Goal: Task Accomplishment & Management: Use online tool/utility

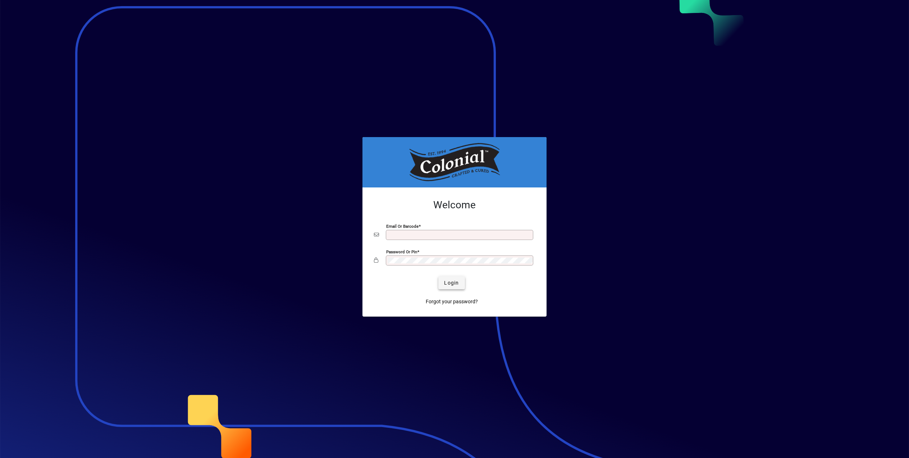
type input "**********"
click at [455, 284] on span "Login" at bounding box center [451, 283] width 15 height 8
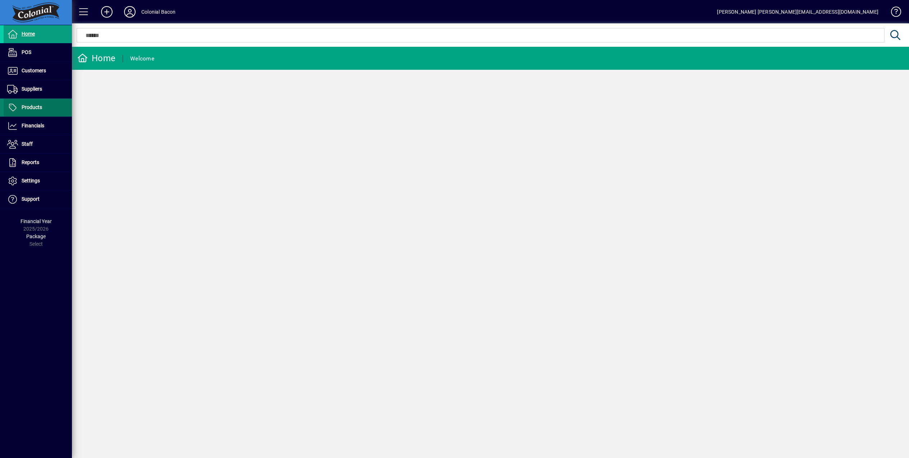
drag, startPoint x: 26, startPoint y: 106, endPoint x: 32, endPoint y: 106, distance: 6.1
click at [26, 106] on span "Products" at bounding box center [32, 107] width 20 height 6
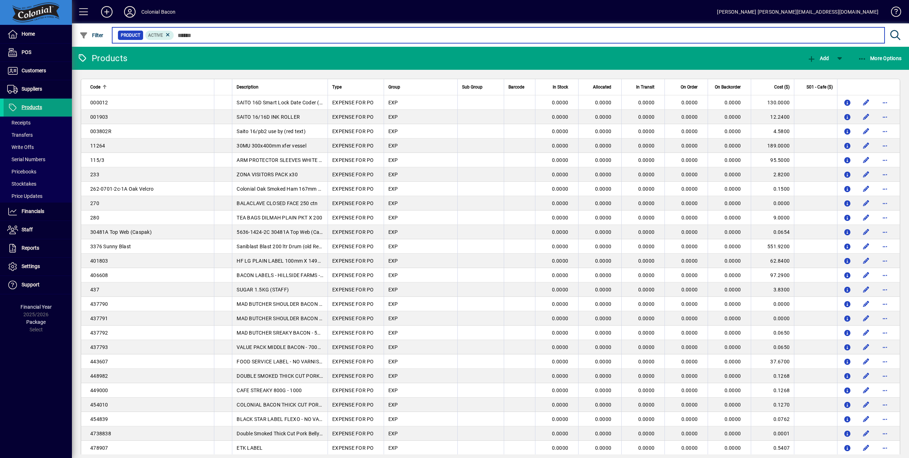
click at [215, 36] on input "text" at bounding box center [526, 35] width 704 height 10
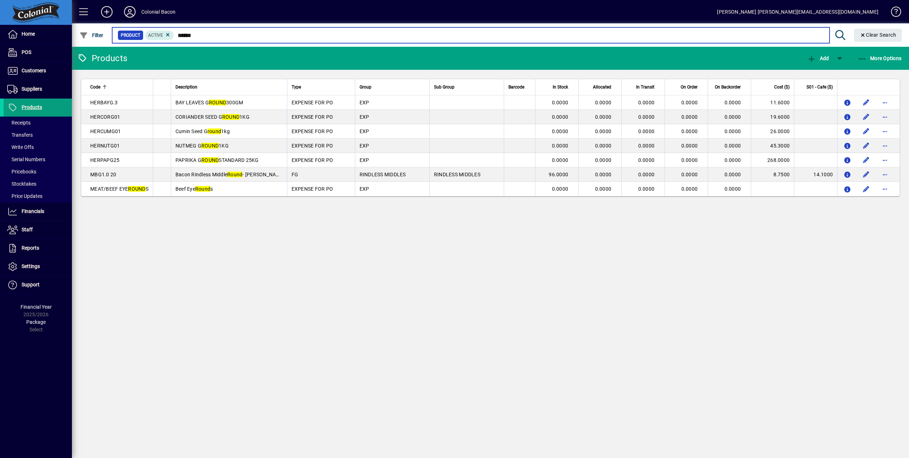
drag, startPoint x: 202, startPoint y: 35, endPoint x: 175, endPoint y: 31, distance: 27.3
click at [175, 31] on mat-form-field "Product Active ***** Clear Search" at bounding box center [508, 34] width 794 height 23
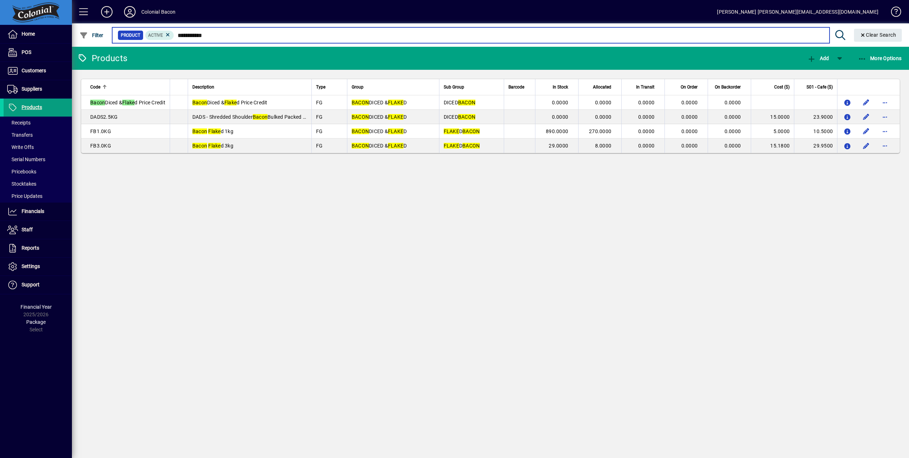
drag, startPoint x: 213, startPoint y: 34, endPoint x: 174, endPoint y: 35, distance: 39.6
click at [174, 35] on input "**********" at bounding box center [498, 35] width 649 height 10
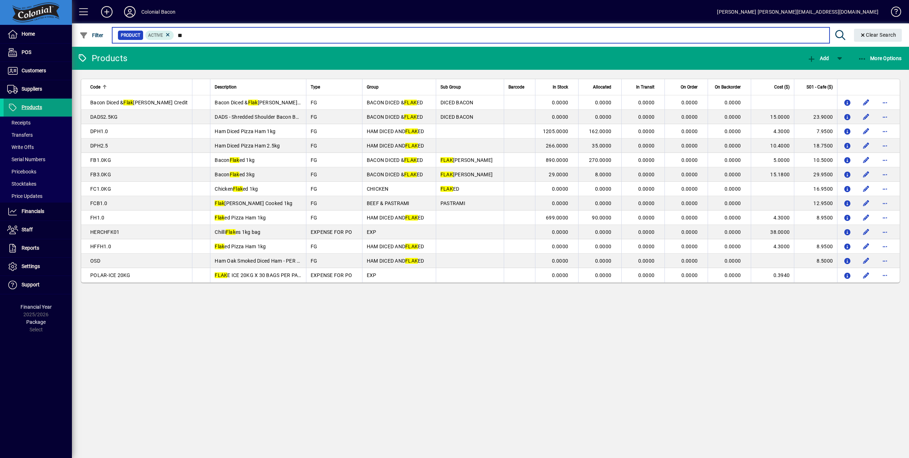
type input "*"
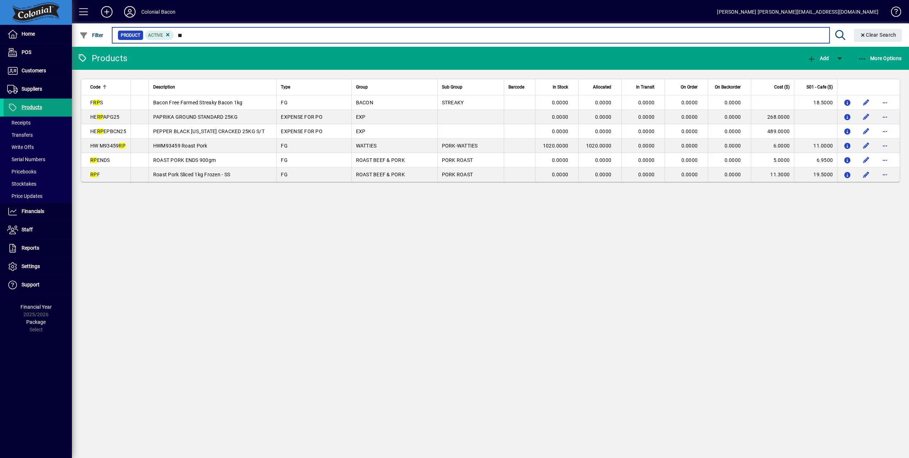
click at [192, 35] on input "**" at bounding box center [498, 35] width 649 height 10
type input "*"
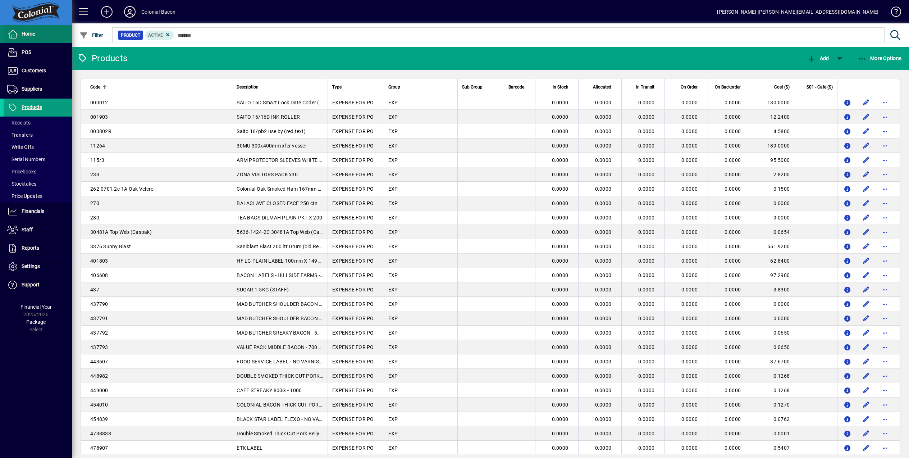
click at [24, 31] on span "Home" at bounding box center [28, 34] width 13 height 6
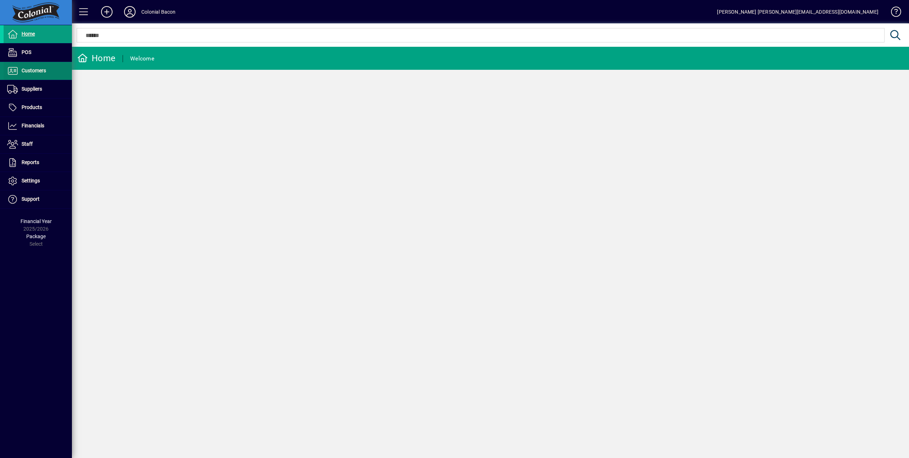
click at [47, 68] on span at bounding box center [38, 70] width 68 height 17
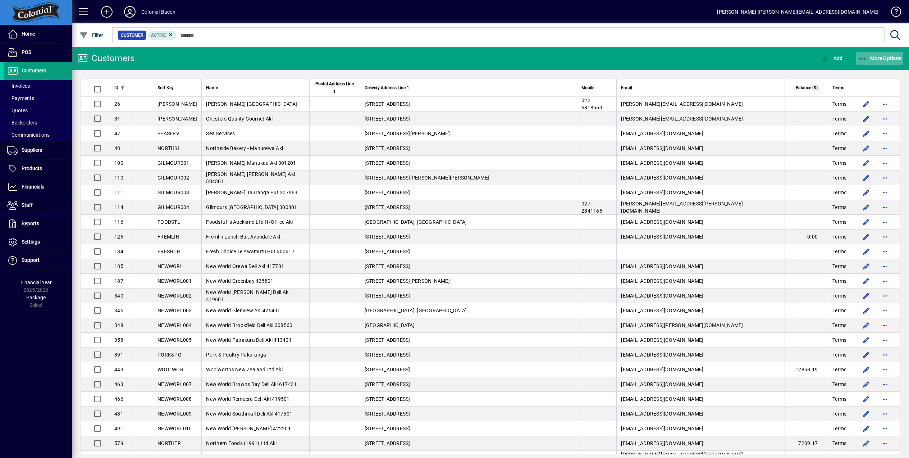
click at [880, 56] on span "More Options" at bounding box center [880, 58] width 44 height 6
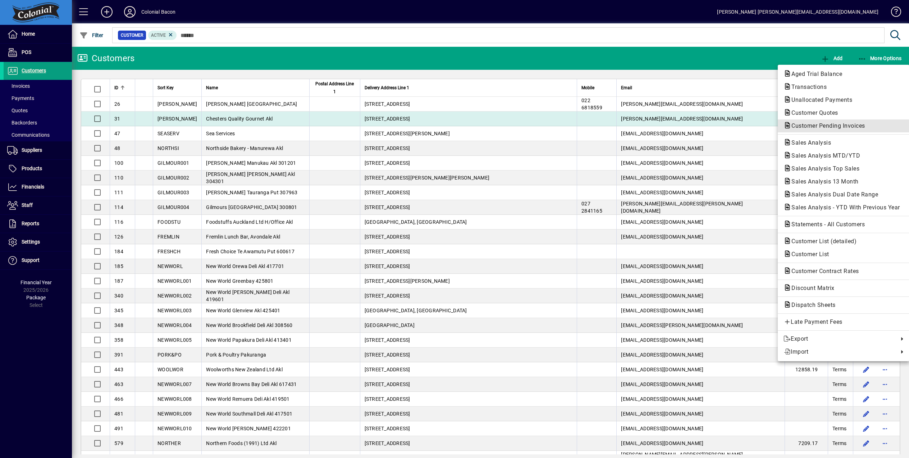
click at [833, 124] on span "Customer Pending Invoices" at bounding box center [825, 125] width 85 height 7
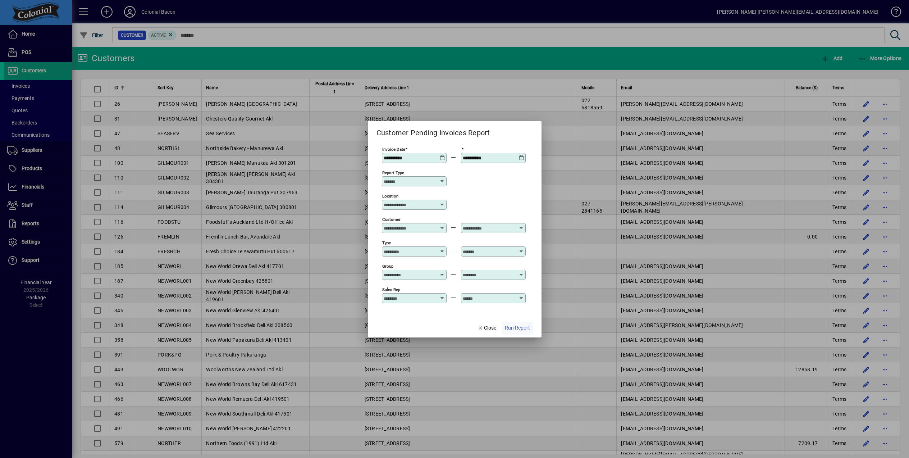
click at [519, 328] on span "Run Report" at bounding box center [517, 328] width 25 height 8
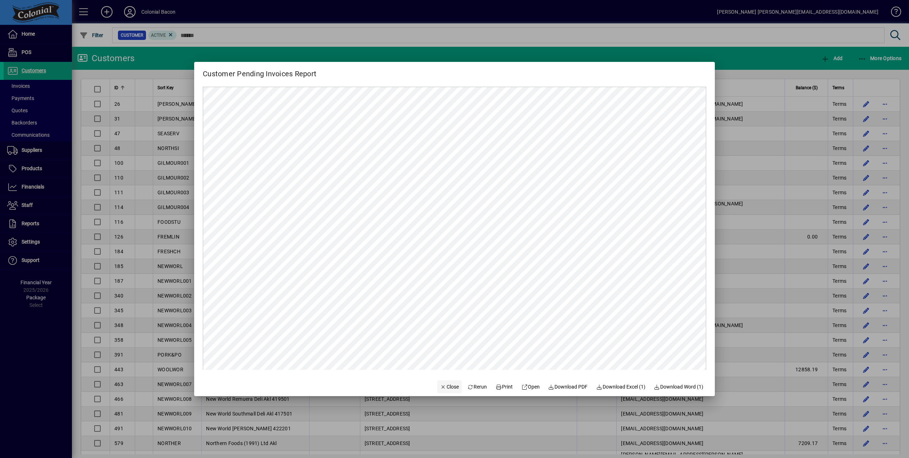
click at [441, 385] on span "Close" at bounding box center [449, 387] width 19 height 8
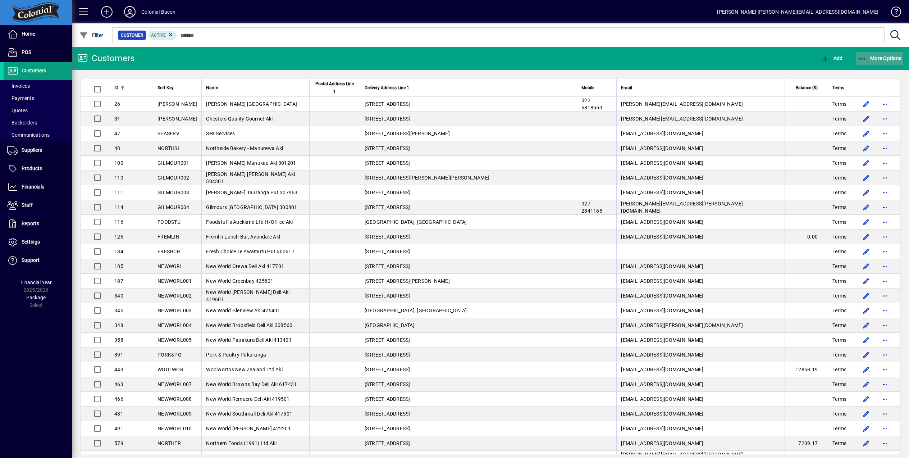
click at [891, 57] on span "More Options" at bounding box center [880, 58] width 44 height 6
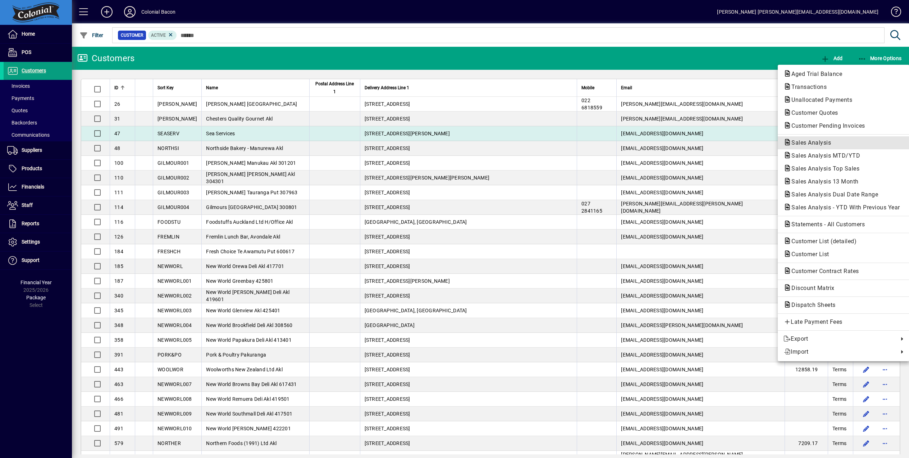
click at [818, 141] on span "Sales Analysis" at bounding box center [808, 142] width 51 height 7
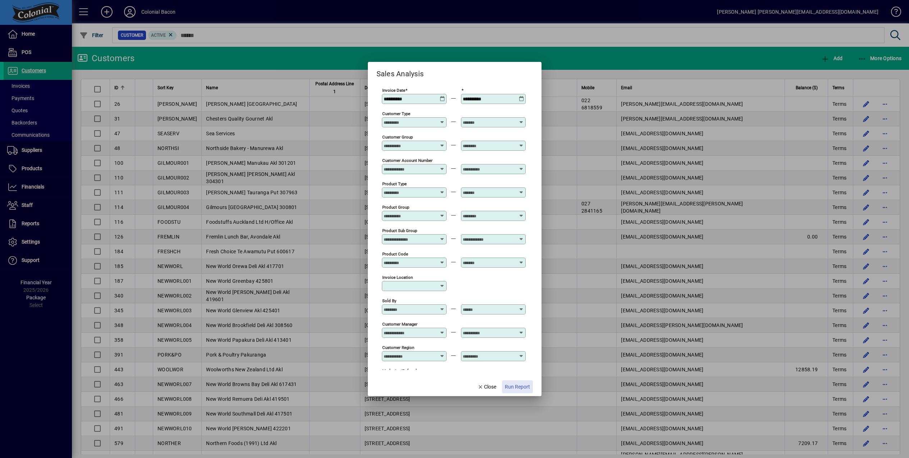
click at [511, 385] on span "Run Report" at bounding box center [517, 387] width 25 height 8
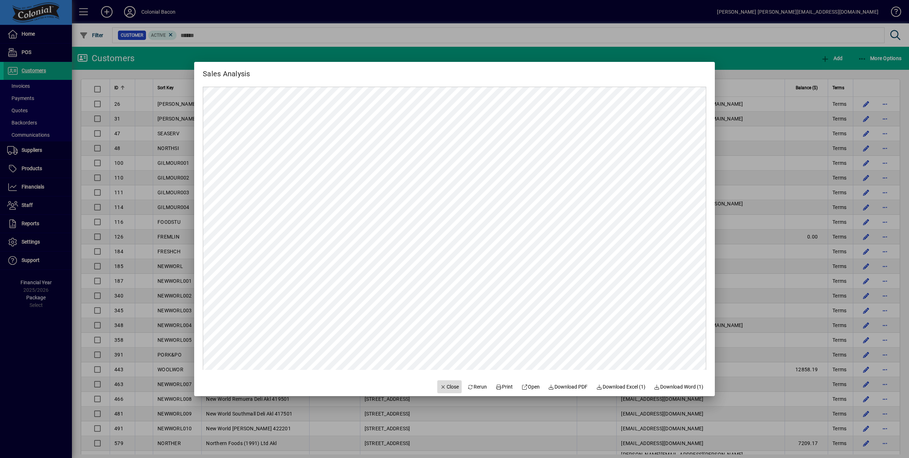
click at [440, 385] on span "Close" at bounding box center [449, 387] width 19 height 8
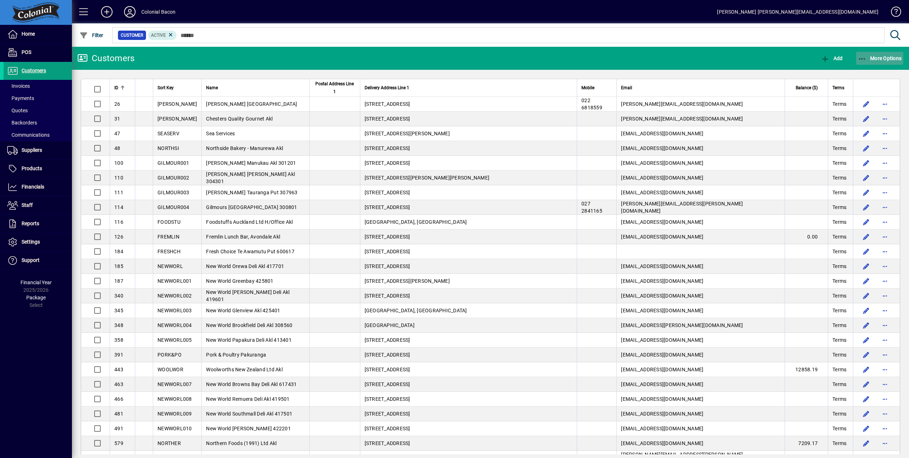
click at [877, 55] on span "More Options" at bounding box center [880, 58] width 44 height 6
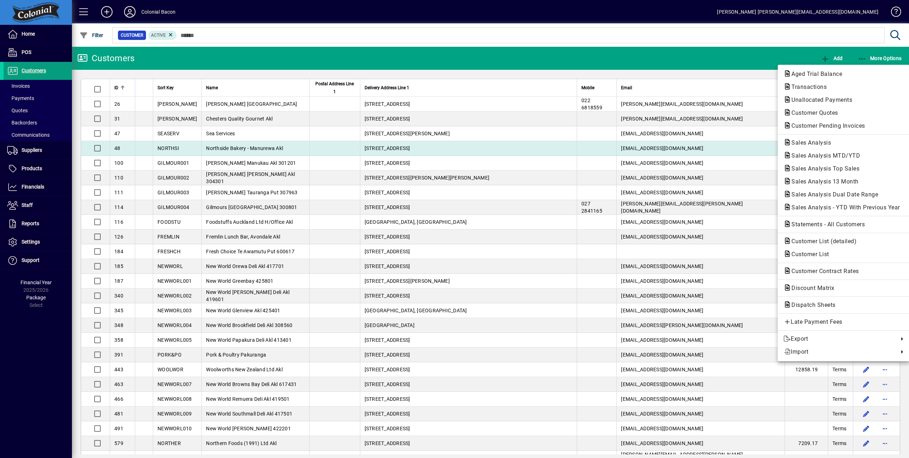
click at [802, 144] on span "Sales Analysis" at bounding box center [808, 142] width 51 height 7
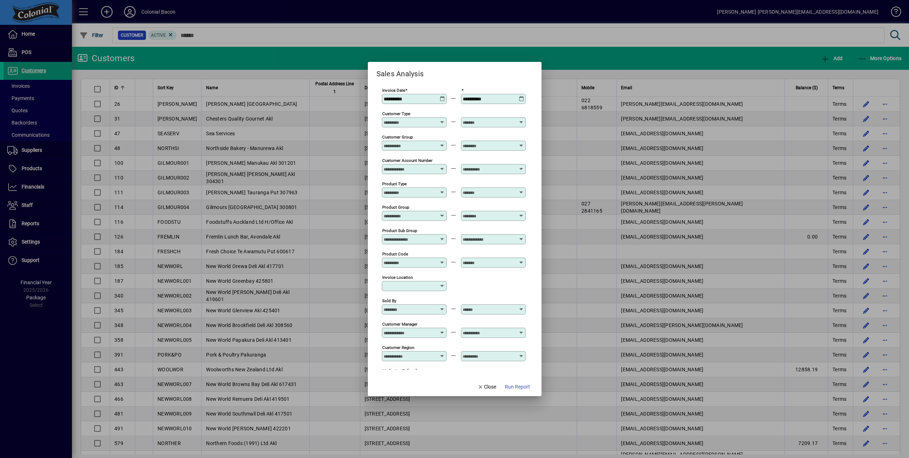
click at [440, 94] on div "**********" at bounding box center [414, 99] width 65 height 10
click at [440, 96] on icon at bounding box center [442, 96] width 5 height 0
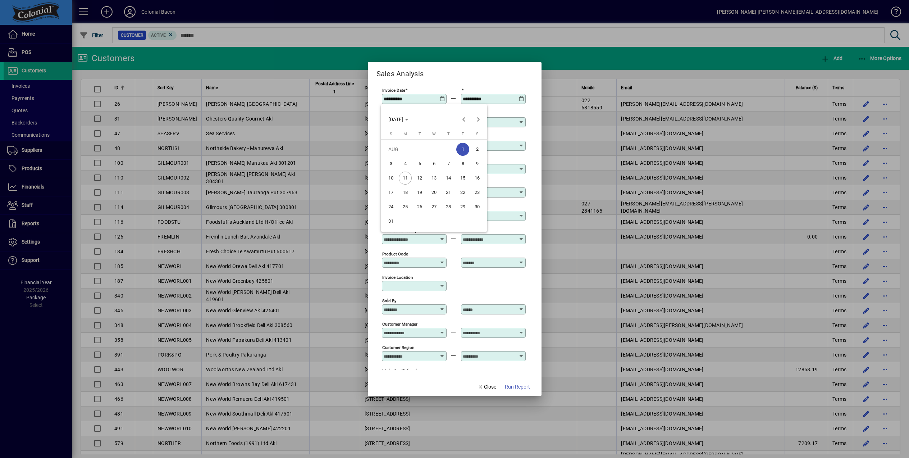
click at [403, 176] on span "11" at bounding box center [405, 177] width 13 height 13
type input "**********"
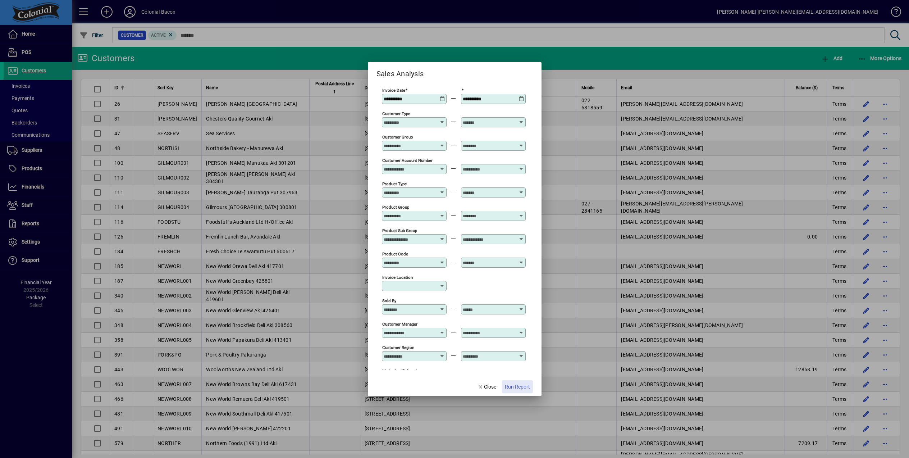
click at [518, 385] on span "Run Report" at bounding box center [517, 387] width 25 height 8
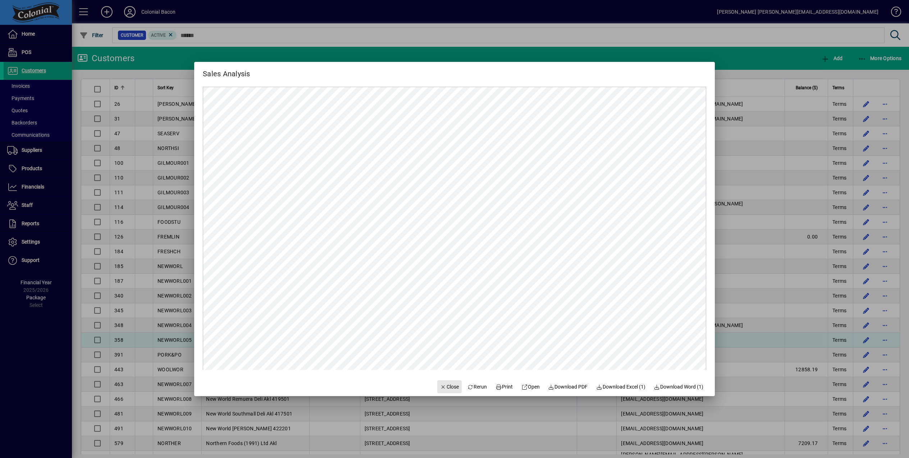
drag, startPoint x: 444, startPoint y: 383, endPoint x: 472, endPoint y: 345, distance: 47.3
click at [444, 383] on span "Close" at bounding box center [449, 387] width 19 height 8
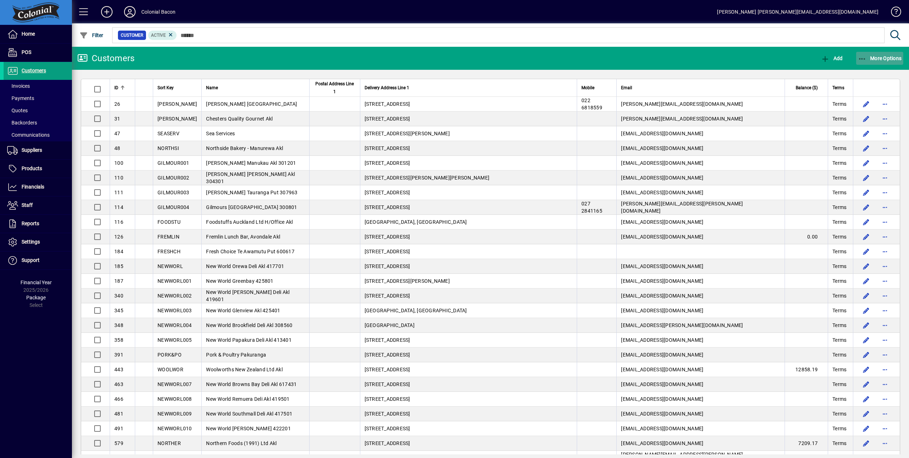
click at [886, 58] on span "More Options" at bounding box center [880, 58] width 44 height 6
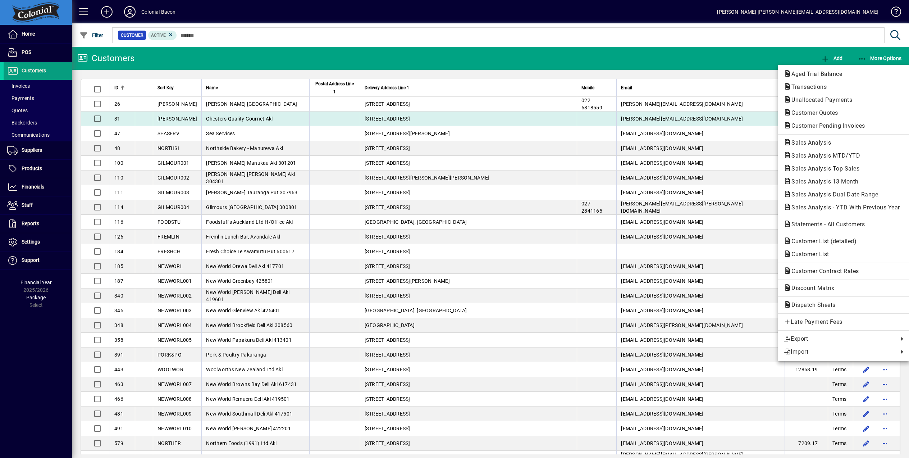
click at [799, 124] on span "Customer Pending Invoices" at bounding box center [825, 125] width 85 height 7
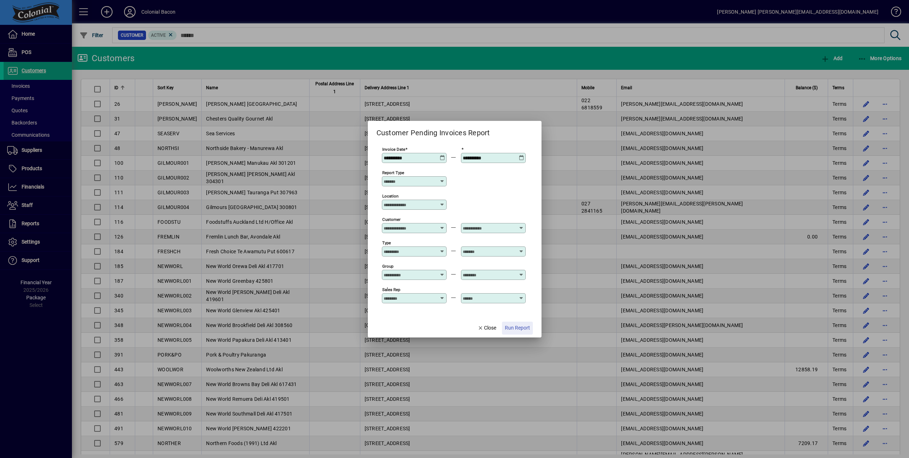
drag, startPoint x: 517, startPoint y: 329, endPoint x: 518, endPoint y: 325, distance: 3.6
click at [517, 329] on span "Run Report" at bounding box center [517, 328] width 25 height 8
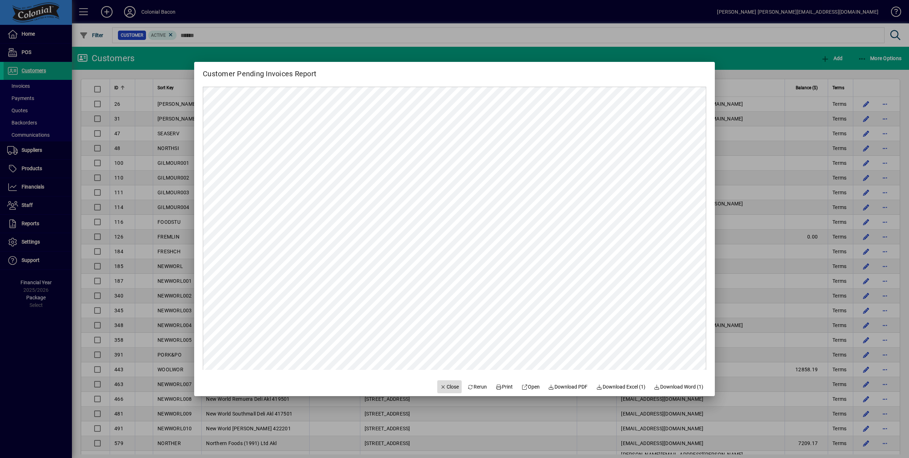
click at [446, 387] on span "Close" at bounding box center [449, 387] width 19 height 8
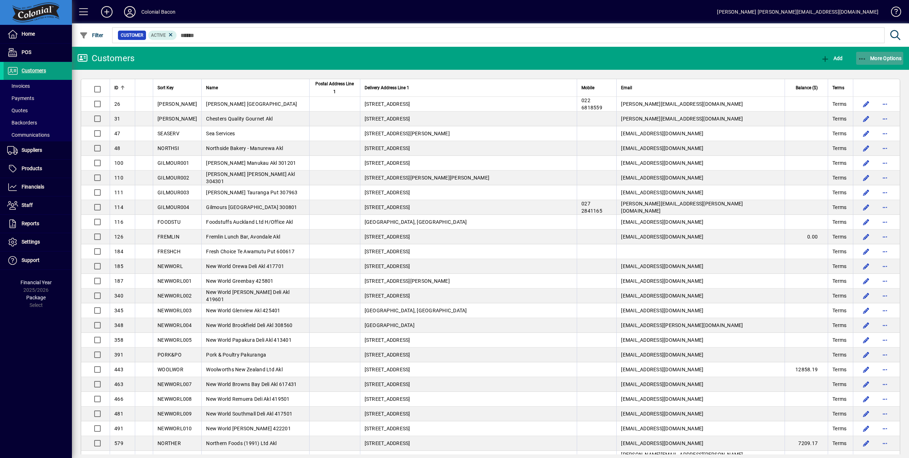
click at [877, 57] on span "More Options" at bounding box center [880, 58] width 44 height 6
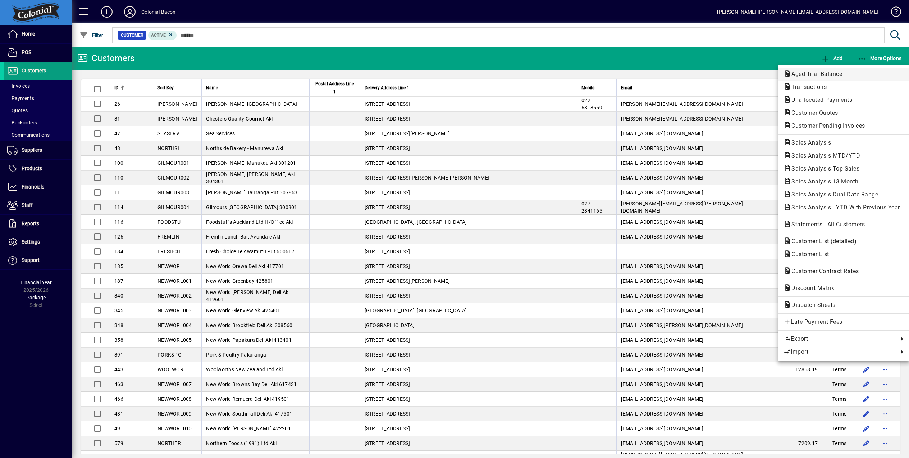
click at [823, 71] on span "Aged Trial Balance" at bounding box center [814, 73] width 62 height 7
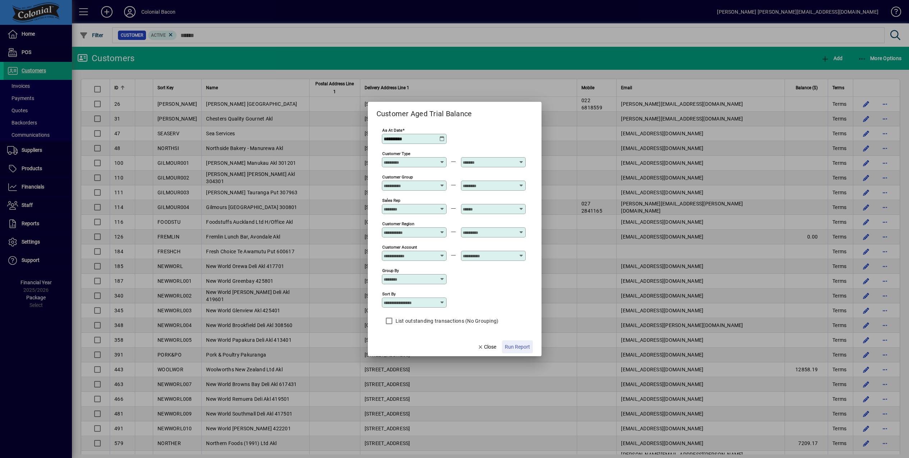
click at [521, 350] on span "Run Report" at bounding box center [517, 347] width 25 height 8
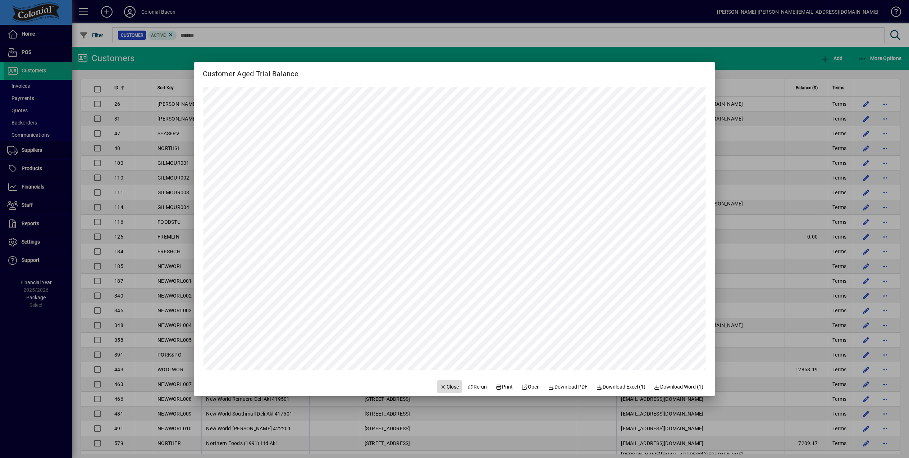
click at [446, 386] on span "Close" at bounding box center [449, 387] width 19 height 8
